Goal: Check status

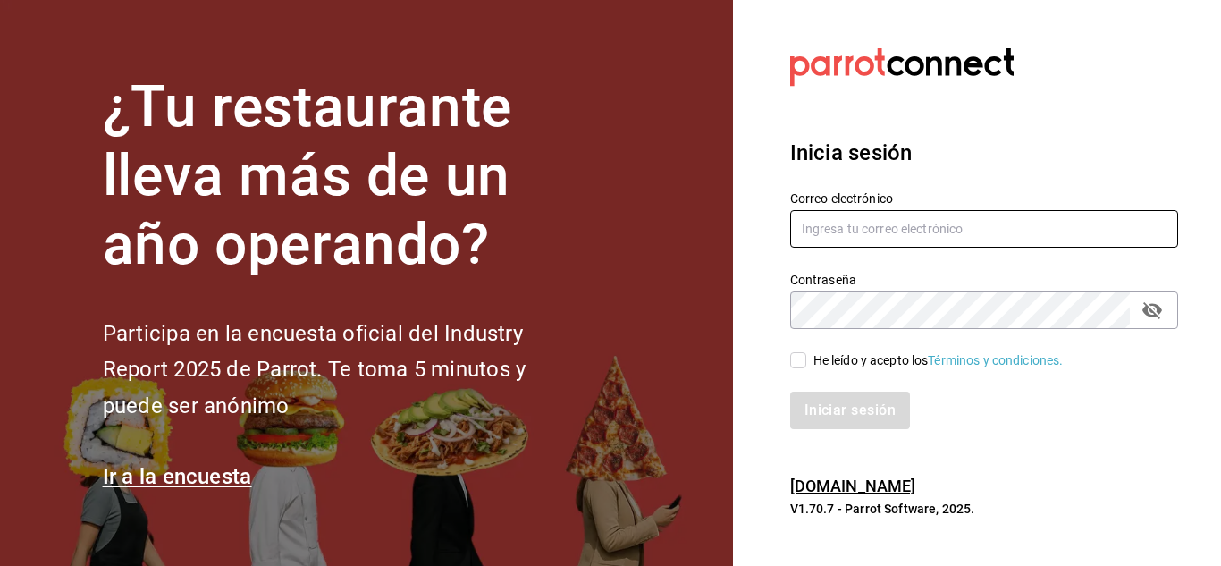
type input "mochomos.arcos@grupocosteno.com"
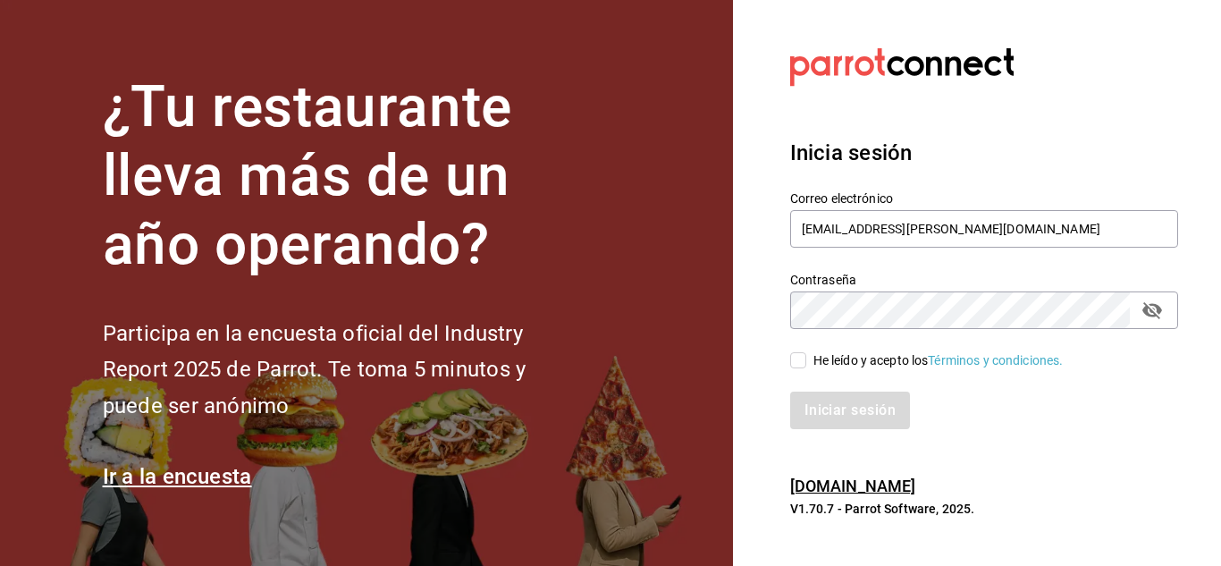
click at [798, 358] on input "He leído y acepto los Términos y condiciones." at bounding box center [798, 360] width 16 height 16
checkbox input "true"
click at [842, 399] on button "Iniciar sesión" at bounding box center [851, 410] width 122 height 38
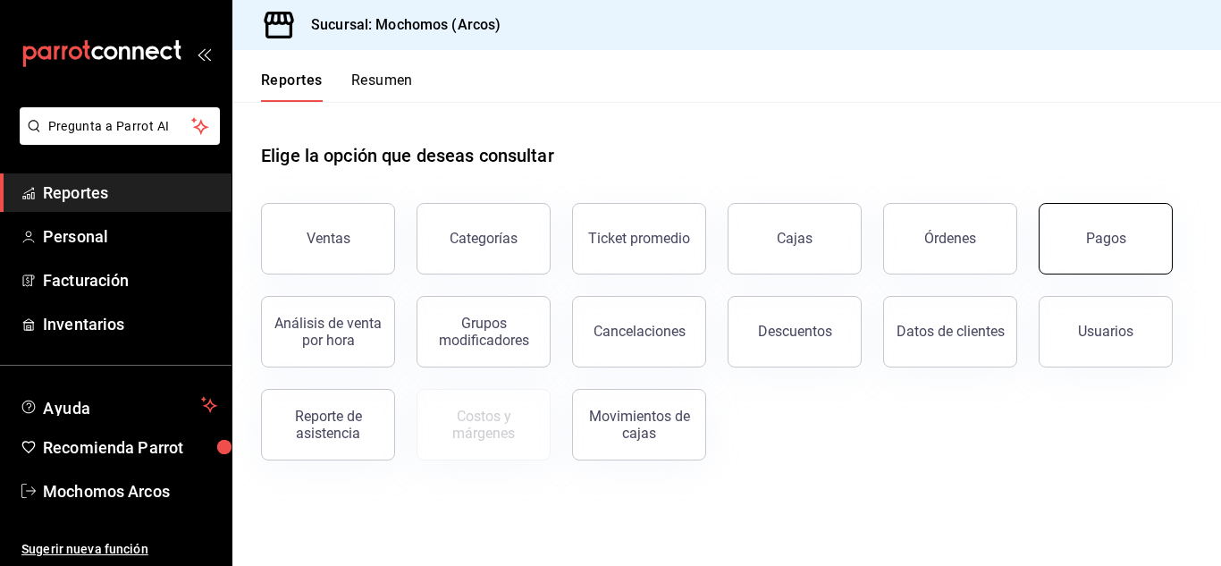
click at [1077, 238] on button "Pagos" at bounding box center [1105, 238] width 134 height 71
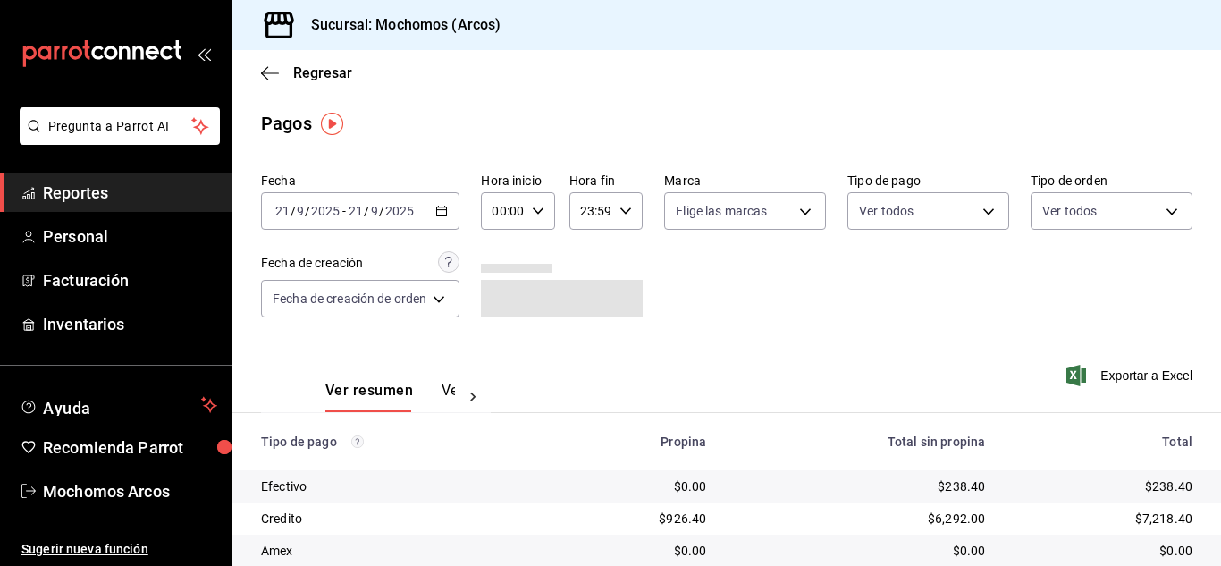
click at [547, 213] on div "00:00 Hora inicio" at bounding box center [517, 211] width 73 height 38
click at [499, 334] on span "08" at bounding box center [501, 331] width 7 height 14
type input "08:00"
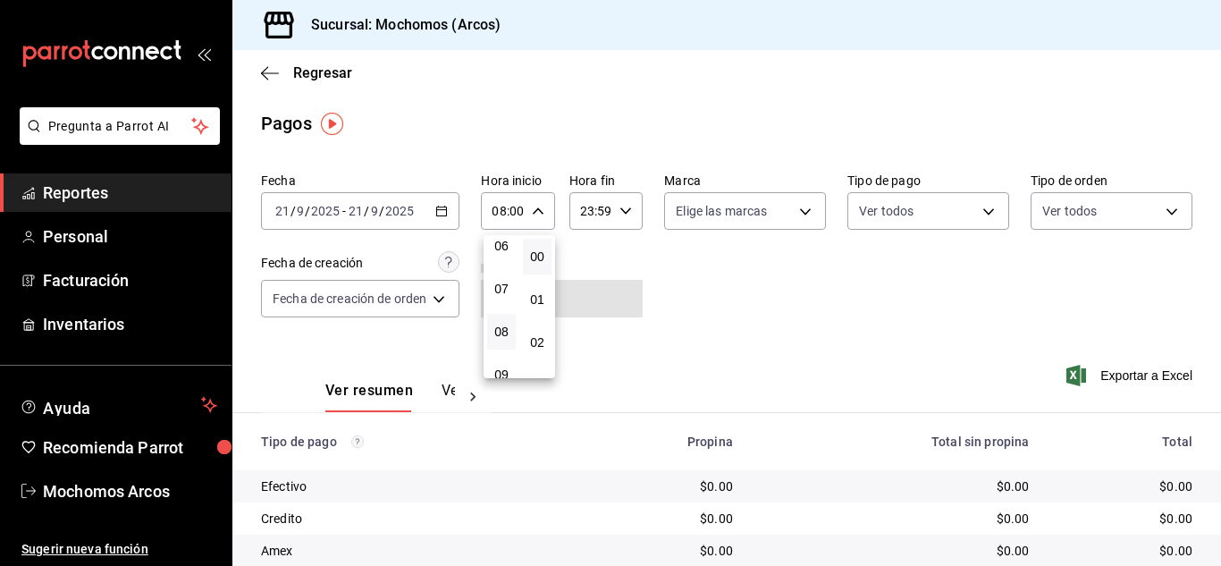
click at [747, 308] on div at bounding box center [610, 283] width 1221 height 566
